Goal: Browse casually

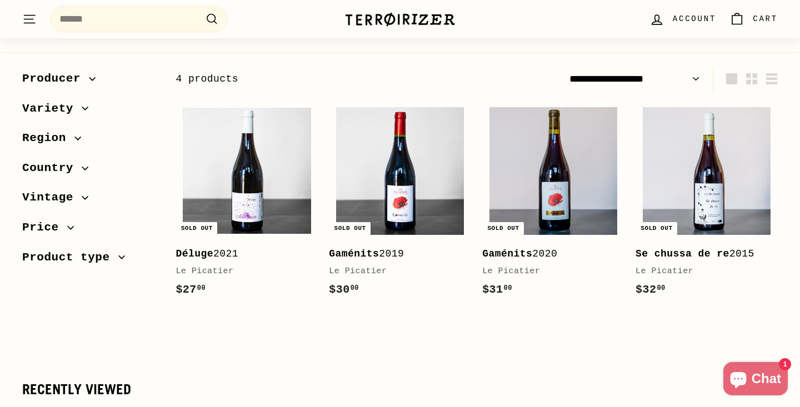
scroll to position [145, 0]
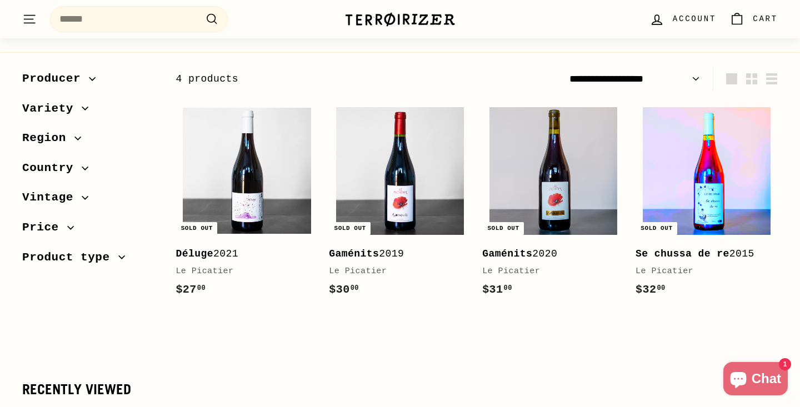
click at [752, 186] on img at bounding box center [706, 171] width 128 height 128
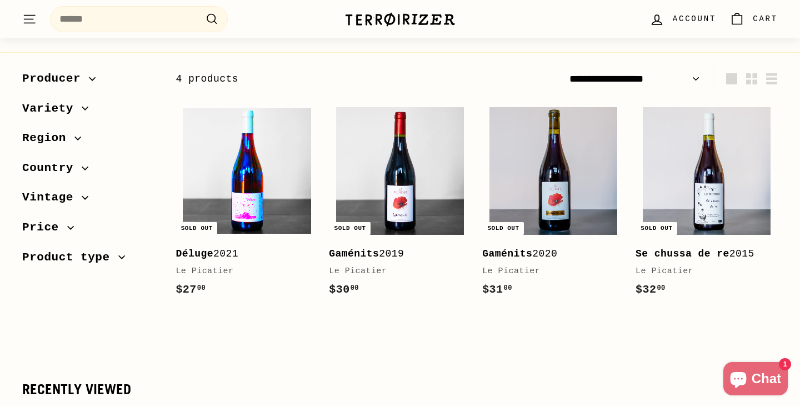
click at [245, 159] on img at bounding box center [247, 171] width 128 height 128
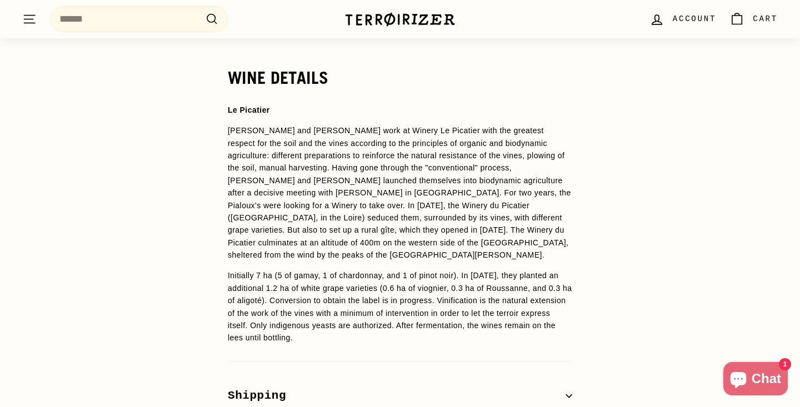
scroll to position [856, 0]
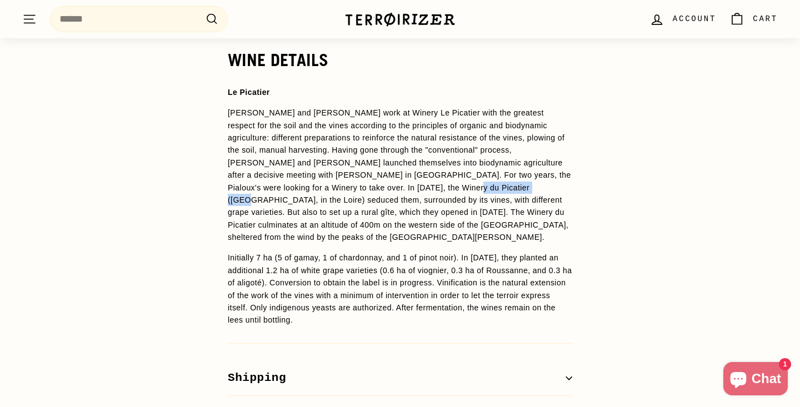
drag, startPoint x: 391, startPoint y: 188, endPoint x: 465, endPoint y: 187, distance: 74.4
click at [465, 187] on p "Christophe and Géraldine Pialoux work at Winery Le Picatier with the greatest r…" at bounding box center [400, 175] width 344 height 137
copy p "Saint-Haôn le Vieux"
click at [461, 260] on p "Initially 7 ha (5 of gamay, 1 of chardonnay, and 1 of pinot noir). In 2009, the…" at bounding box center [400, 289] width 344 height 74
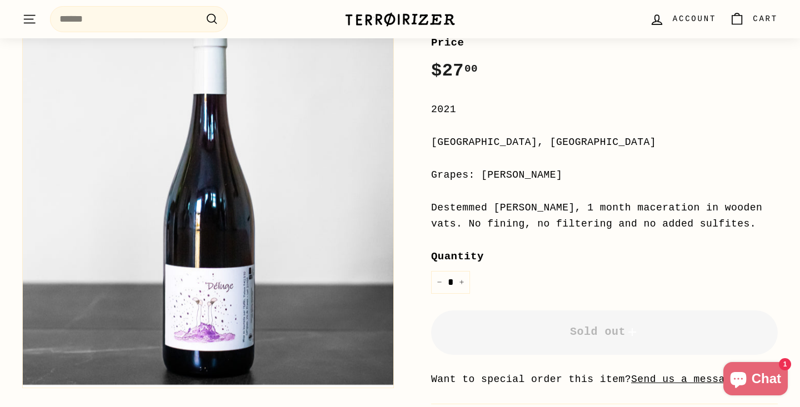
scroll to position [217, 0]
